Goal: Task Accomplishment & Management: Complete application form

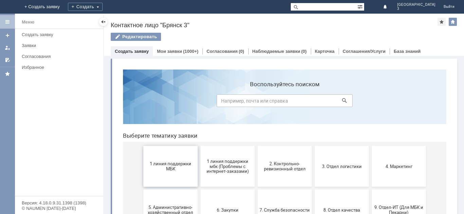
click at [168, 175] on button "1 линия поддержки МБК" at bounding box center [170, 166] width 54 height 41
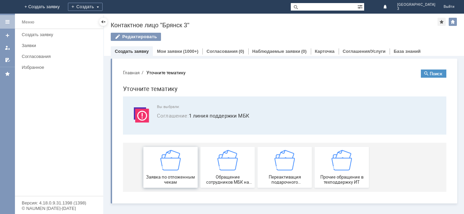
click at [181, 171] on div "Заявка по отложенным чекам" at bounding box center [171, 167] width 50 height 35
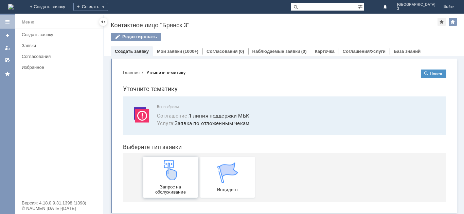
click at [176, 180] on img at bounding box center [170, 169] width 20 height 20
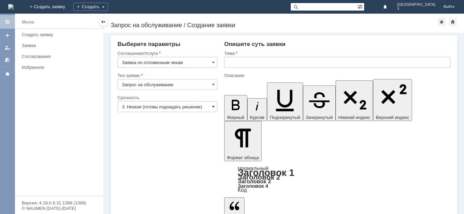
click at [214, 105] on span at bounding box center [213, 106] width 3 height 5
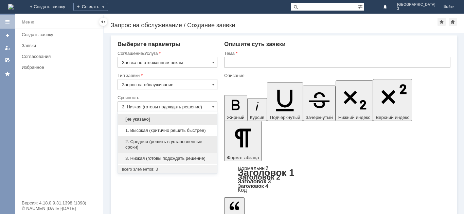
click at [174, 143] on span "2. Средняя (решить в установленные сроки)" at bounding box center [167, 144] width 91 height 11
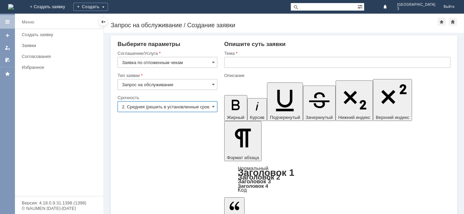
type input "2. Средняя (решить в установленные сроки)"
click at [250, 61] on input "text" at bounding box center [337, 62] width 226 height 11
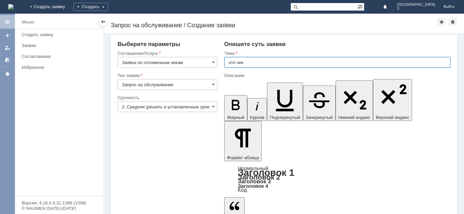
type input "отл чек"
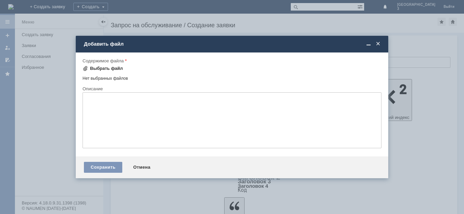
click at [87, 67] on span at bounding box center [85, 68] width 5 height 5
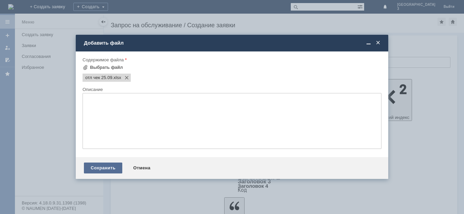
click at [99, 167] on div "Сохранить" at bounding box center [103, 167] width 38 height 11
